Goal: Check status

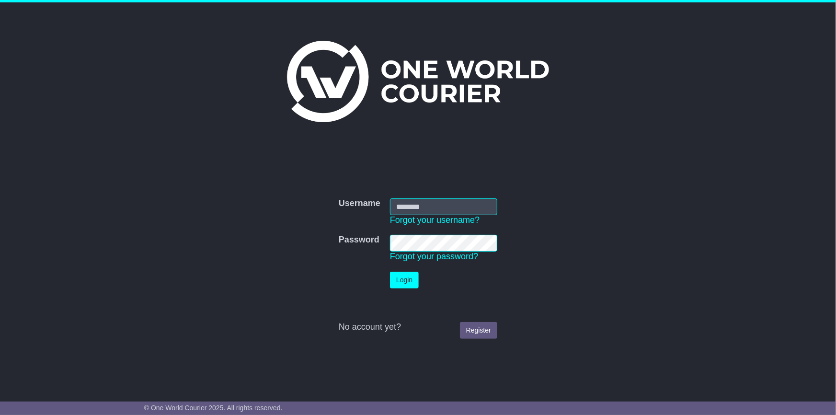
type input "**********"
click at [413, 274] on button "Login" at bounding box center [404, 280] width 29 height 17
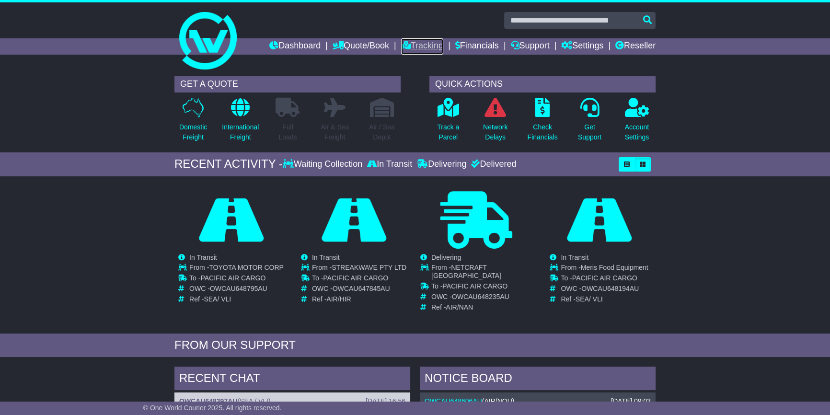
click at [401, 44] on link "Tracking" at bounding box center [422, 46] width 42 height 16
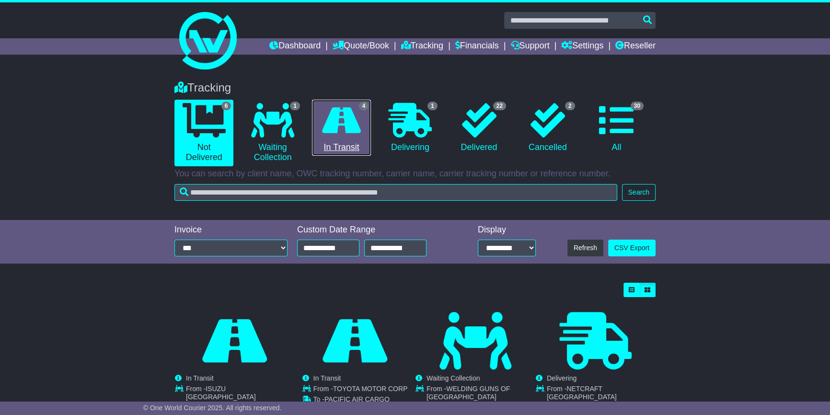
click at [339, 146] on link "4 In Transit" at bounding box center [341, 128] width 59 height 57
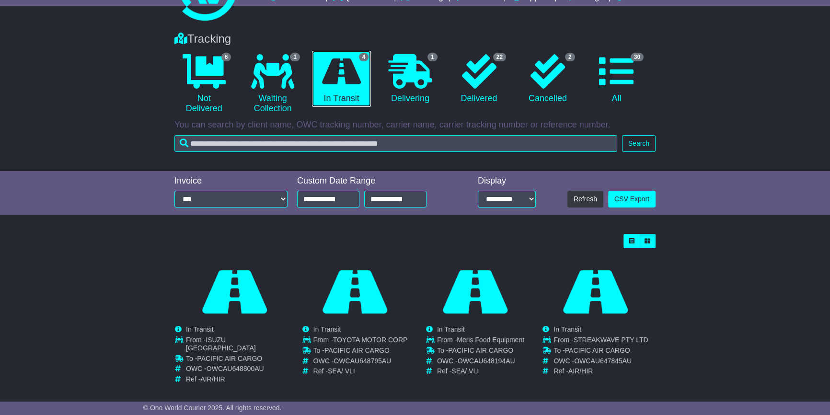
scroll to position [50, 0]
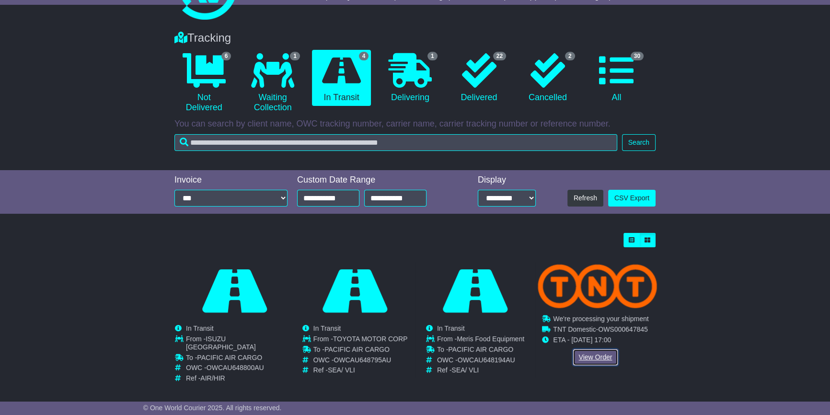
click at [591, 350] on link "View Order" at bounding box center [595, 357] width 46 height 17
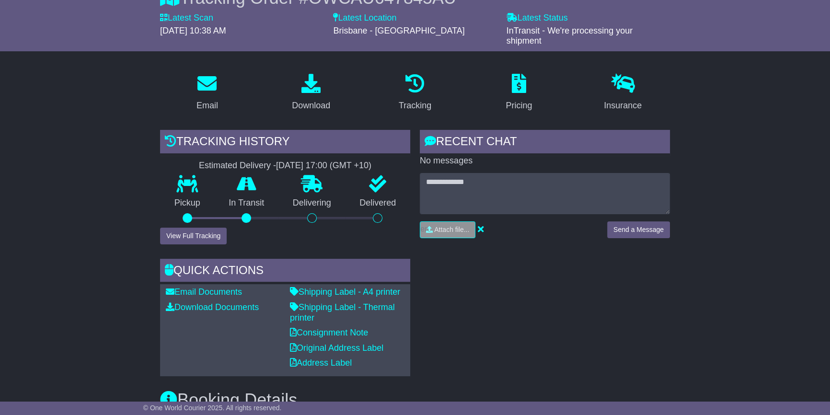
scroll to position [87, 0]
